Goal: Navigation & Orientation: Understand site structure

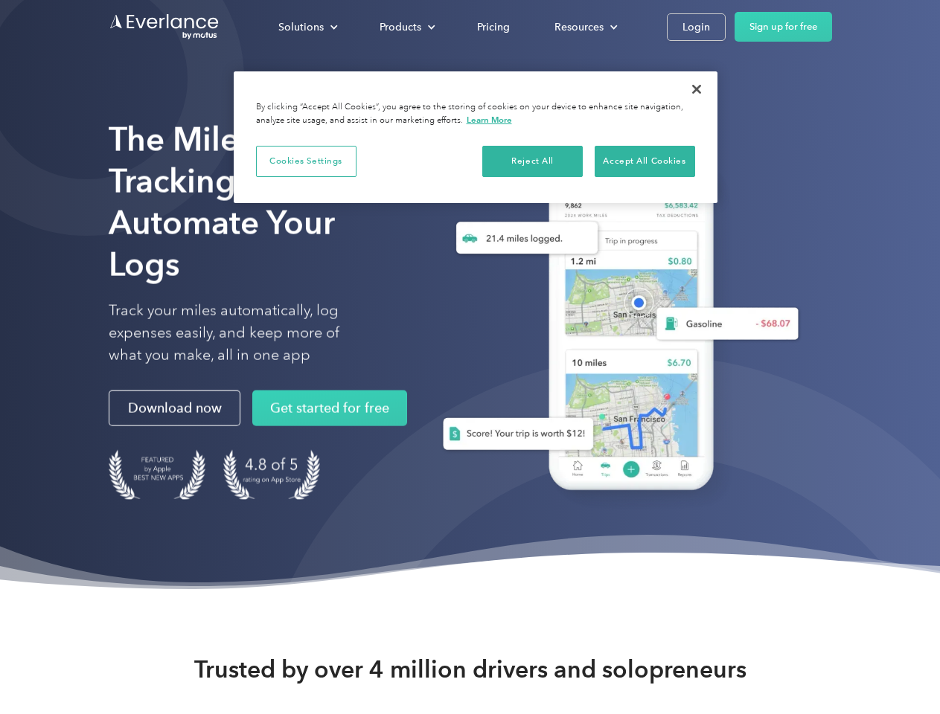
click at [307, 27] on div "Solutions" at bounding box center [300, 27] width 45 height 19
click at [405, 27] on div "Products" at bounding box center [400, 27] width 42 height 19
click at [584, 27] on div "Resources" at bounding box center [578, 27] width 49 height 19
click at [306, 161] on button "Cookies Settings" at bounding box center [306, 161] width 100 height 31
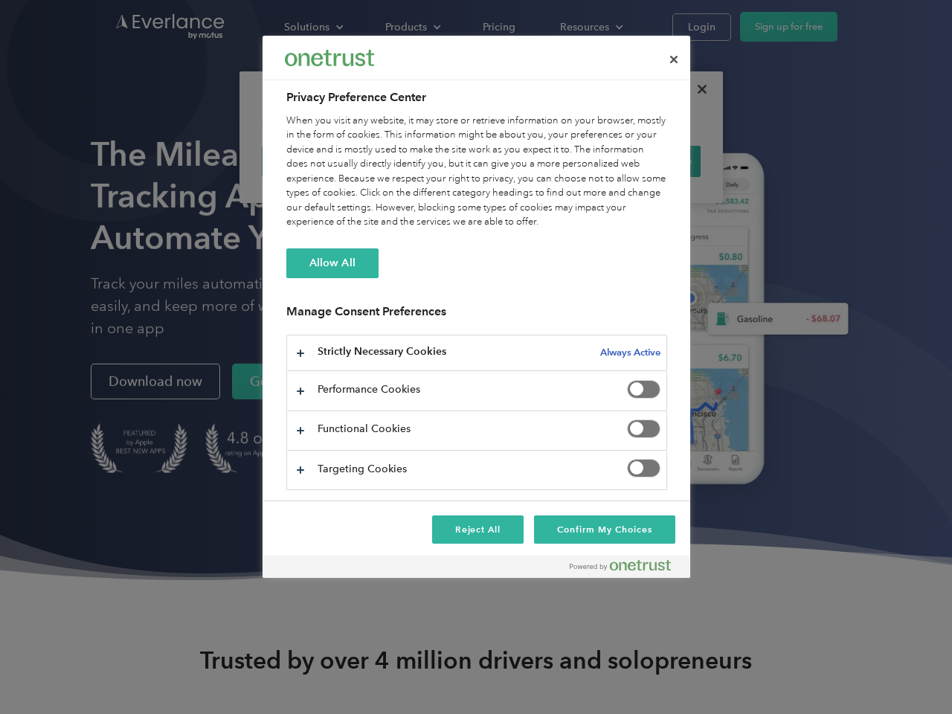
click at [533, 161] on div "When you visit any website, it may store or retrieve information on your browse…" at bounding box center [476, 172] width 381 height 116
click at [644, 161] on div "When you visit any website, it may store or retrieve information on your browse…" at bounding box center [476, 172] width 381 height 116
click at [696, 89] on div at bounding box center [476, 357] width 952 height 714
